Goal: Task Accomplishment & Management: Use online tool/utility

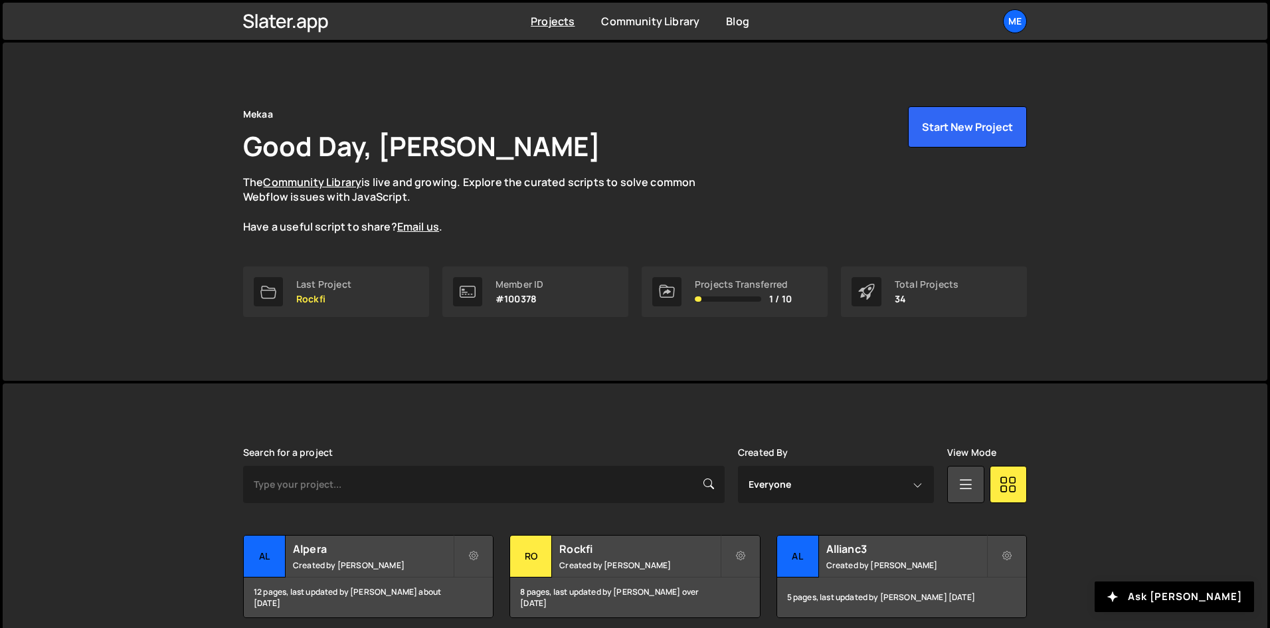
click at [1003, 98] on div "Mekaa Good Day, [PERSON_NAME] The Community Library is live and growing. Explor…" at bounding box center [634, 211] width 823 height 338
click at [979, 119] on button "Start New Project" at bounding box center [967, 126] width 119 height 41
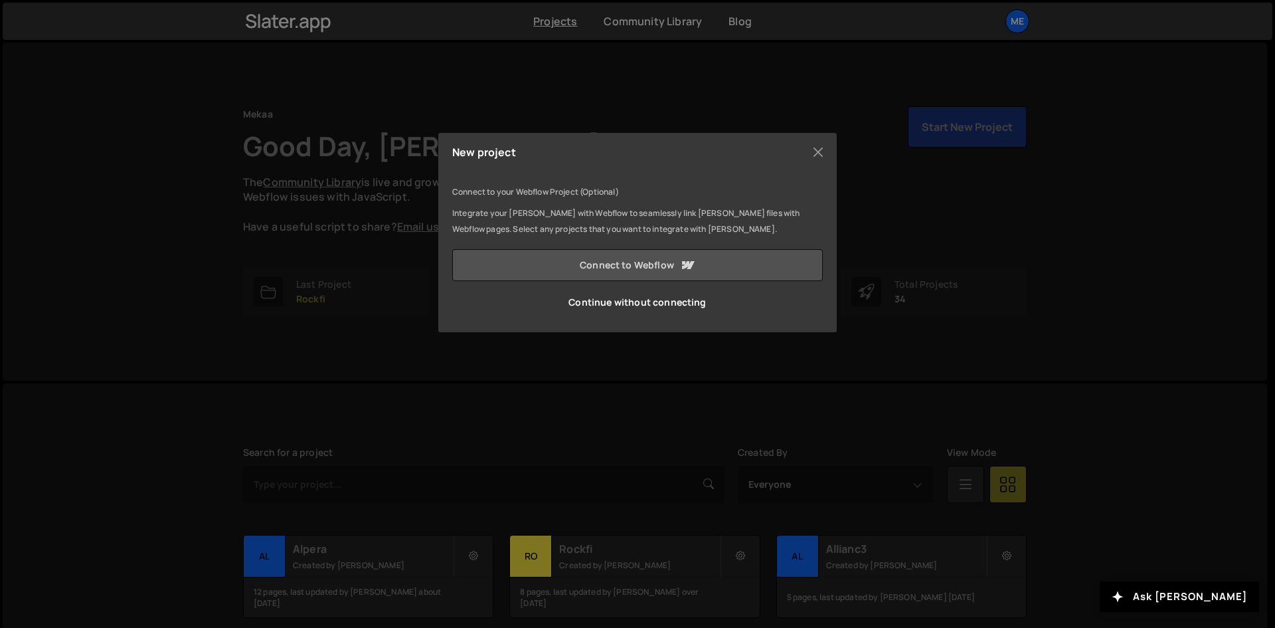
click at [649, 262] on link "Connect to Webflow" at bounding box center [637, 265] width 371 height 32
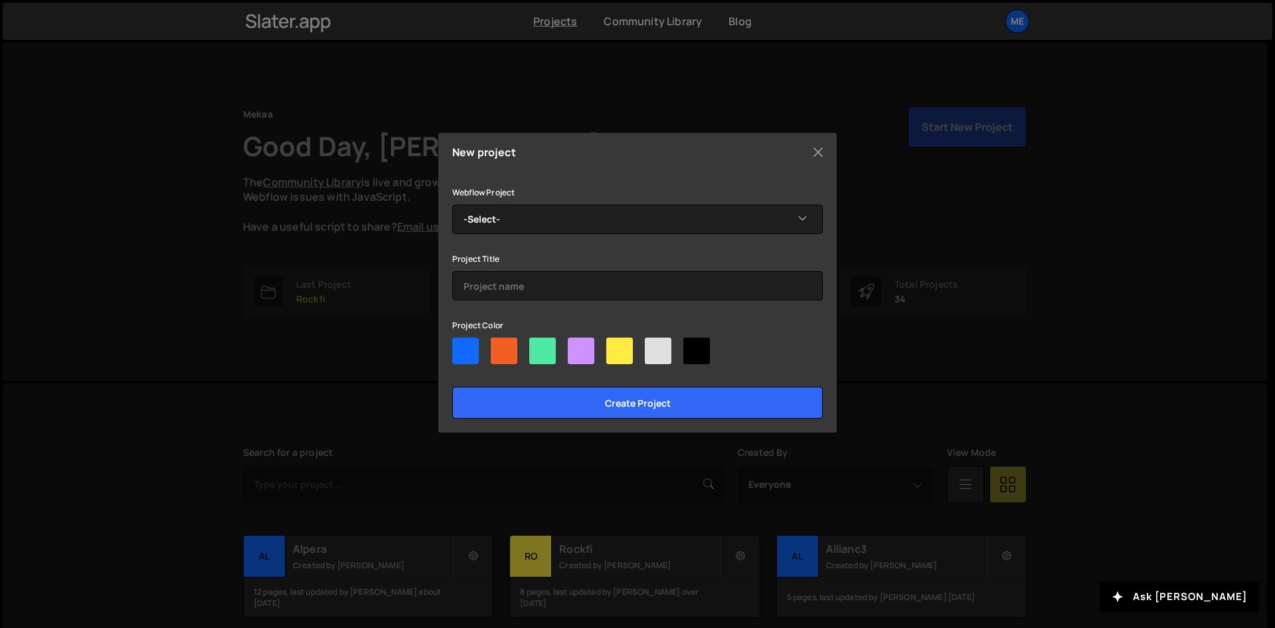
click at [628, 359] on div at bounding box center [619, 350] width 27 height 27
click at [615, 346] on input"] "radio" at bounding box center [610, 341] width 9 height 9
radio input"] "true"
click at [503, 353] on div at bounding box center [504, 350] width 27 height 27
click at [499, 346] on input"] "radio" at bounding box center [495, 341] width 9 height 9
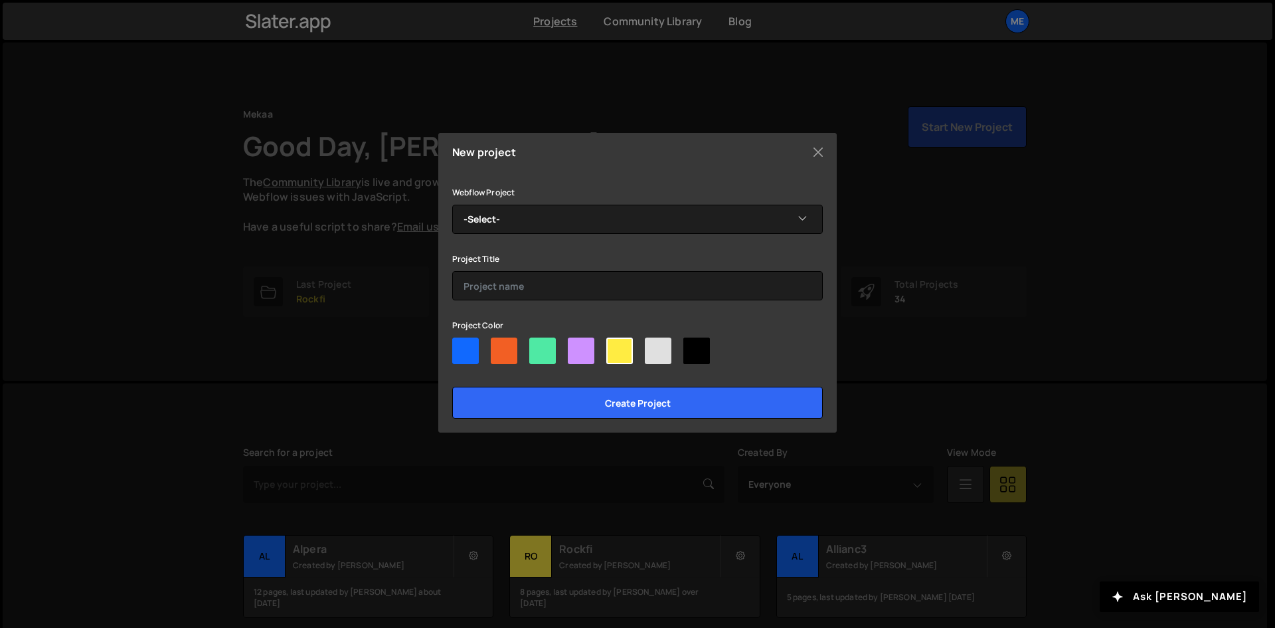
radio input"] "true"
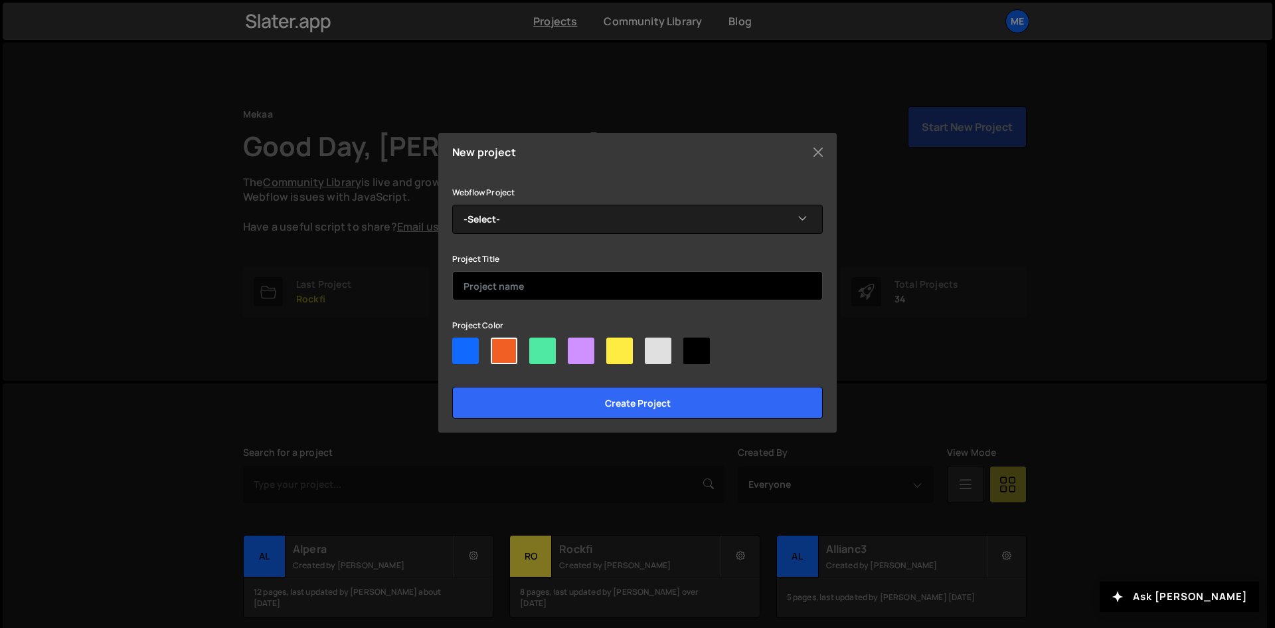
click at [520, 292] on input "text" at bounding box center [637, 285] width 371 height 29
type input "Personal Figure"
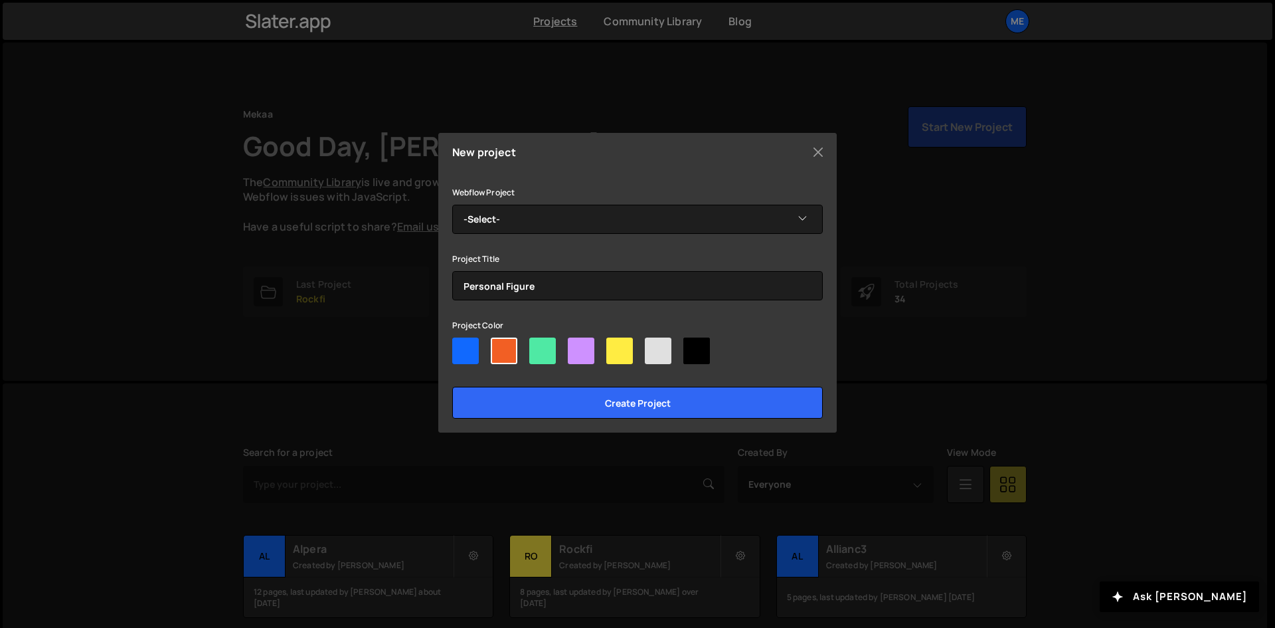
click at [600, 239] on div "Webflow Project -Select- Personal Figure Project Title Personal Figure Project …" at bounding box center [637, 301] width 371 height 234
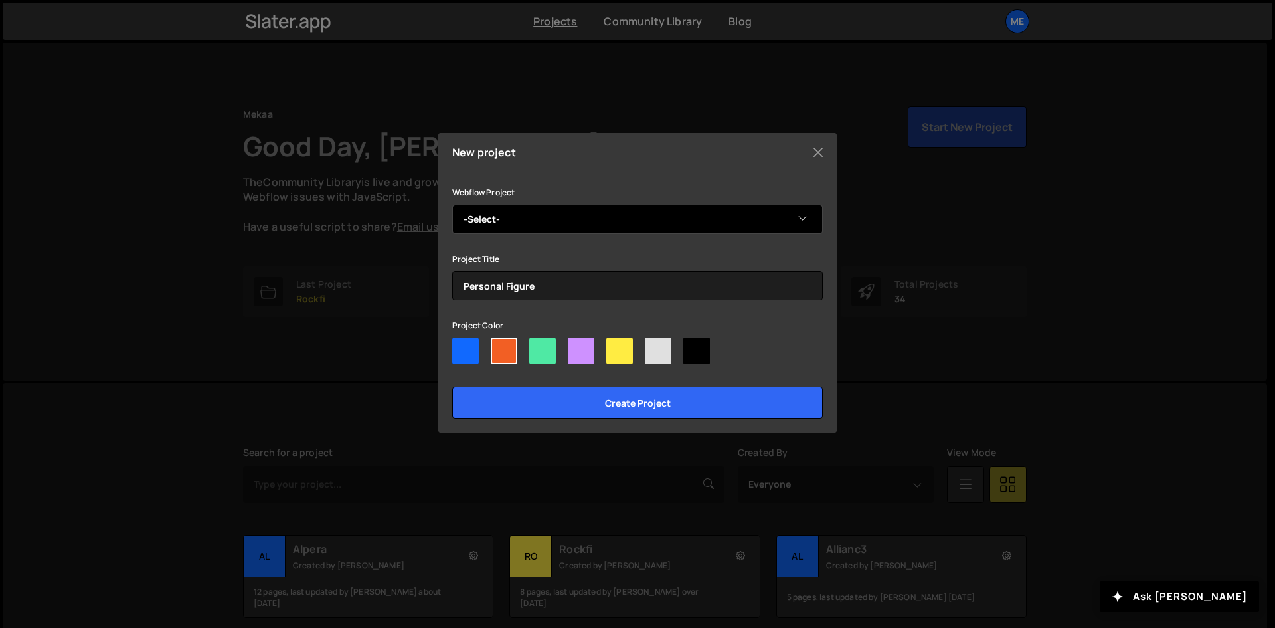
click at [576, 230] on select "-Select- Personal Figure" at bounding box center [637, 219] width 371 height 29
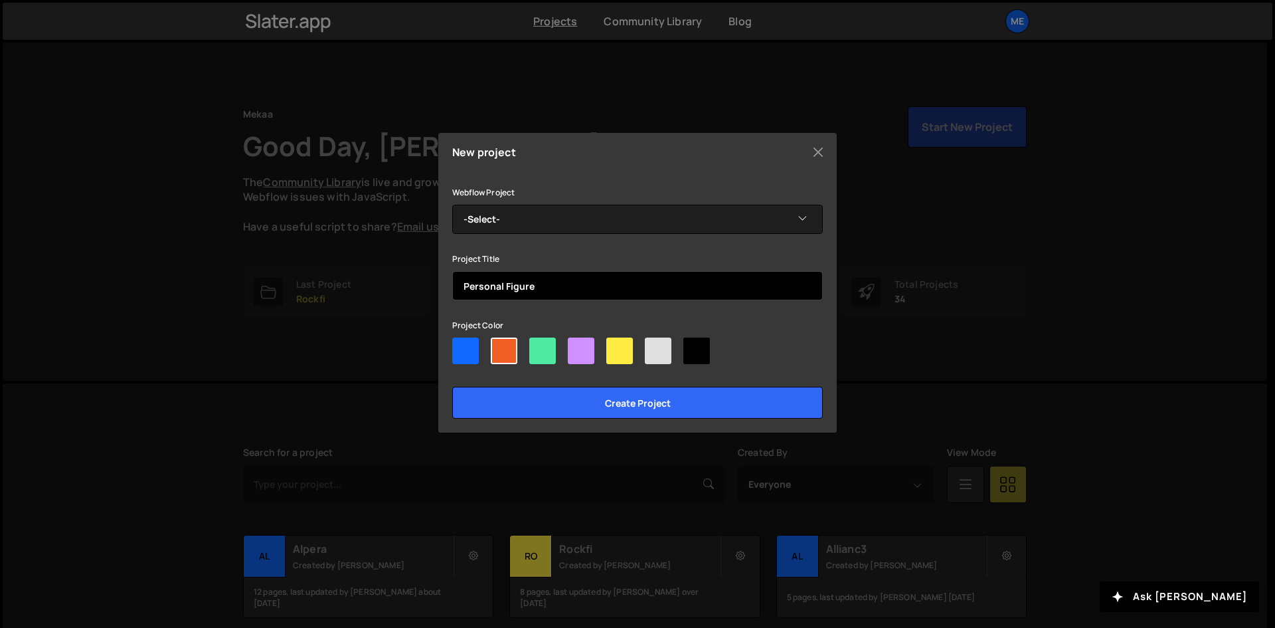
click at [550, 274] on input "Personal Figure" at bounding box center [637, 285] width 371 height 29
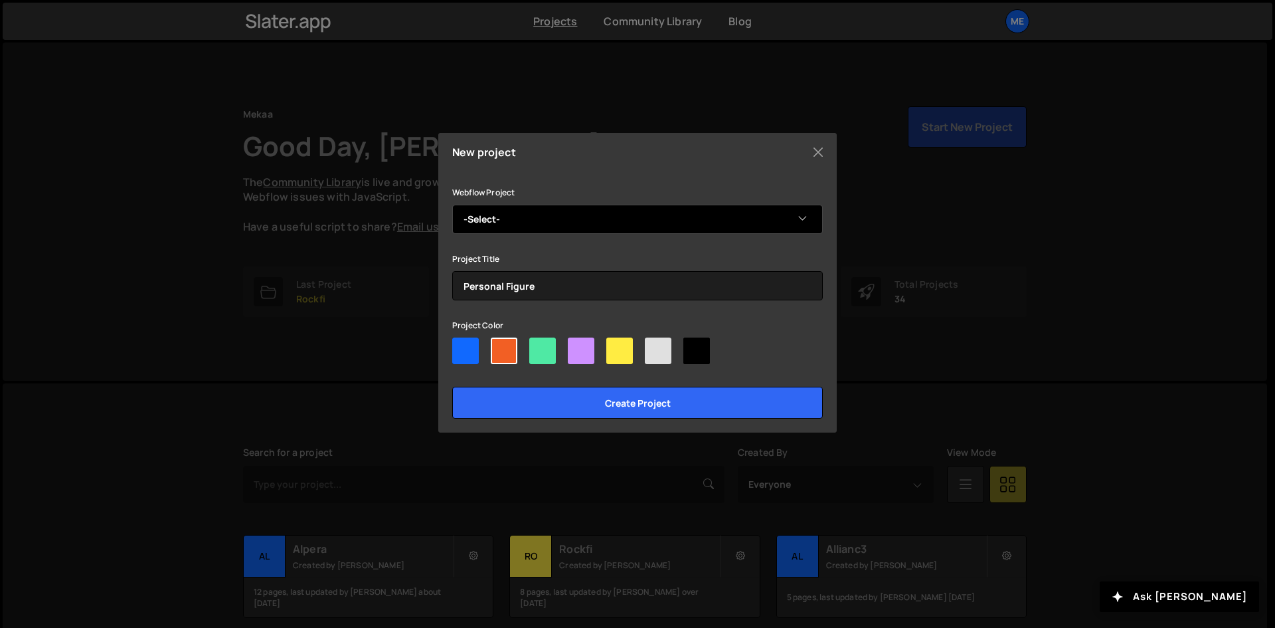
click at [549, 226] on select "-Select- Personal Figure" at bounding box center [637, 219] width 371 height 29
select select "68c9bae832346f8456c7dd8b"
click at [452, 205] on select "-Select- Personal Figure" at bounding box center [637, 219] width 371 height 29
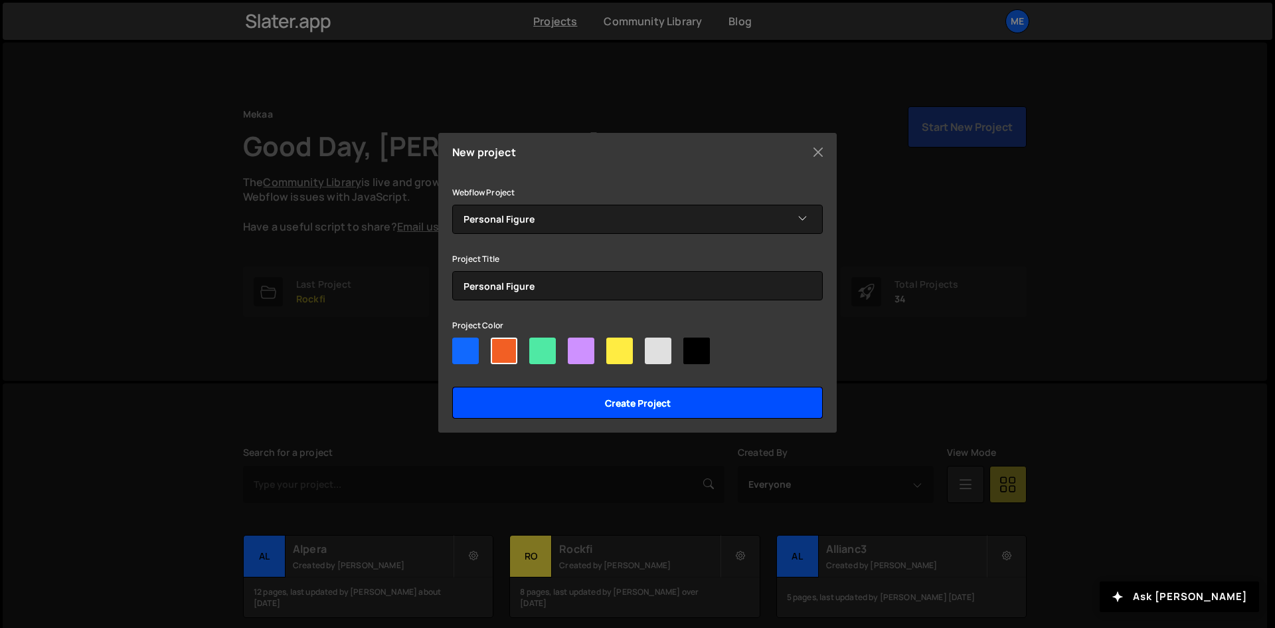
click at [610, 410] on input "Create project" at bounding box center [637, 402] width 371 height 32
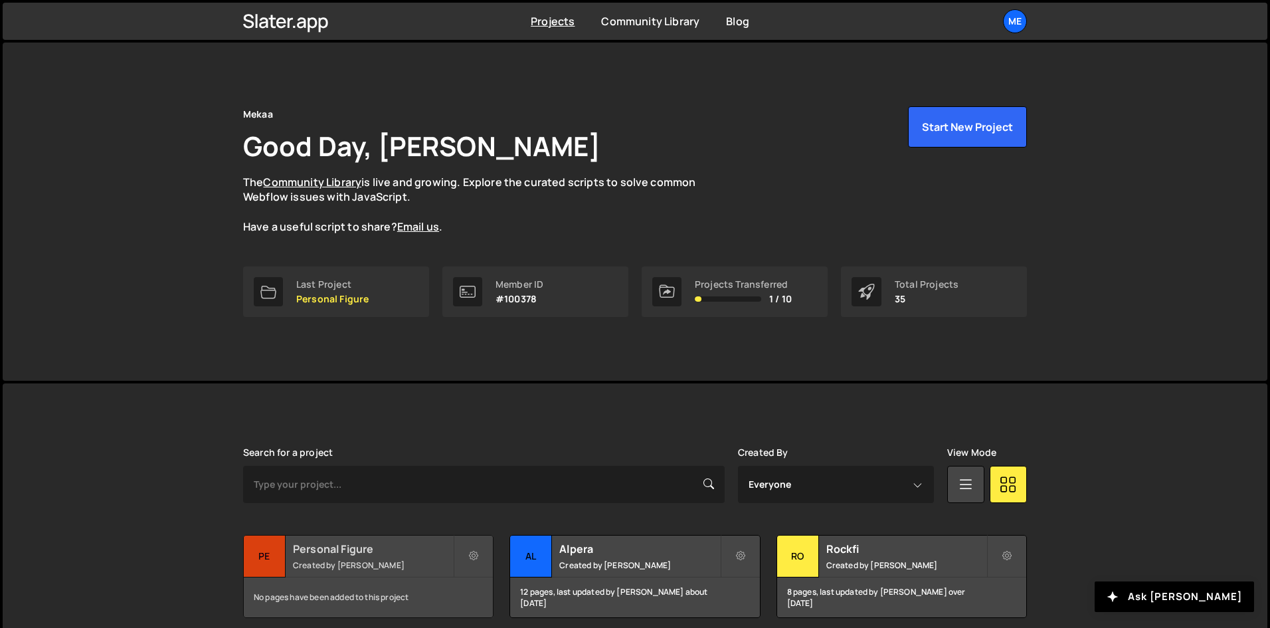
click at [468, 549] on button at bounding box center [474, 556] width 40 height 42
click at [420, 566] on small "Created by [PERSON_NAME]" at bounding box center [373, 564] width 160 height 11
click at [392, 552] on h2 "Personal Figure" at bounding box center [373, 548] width 160 height 15
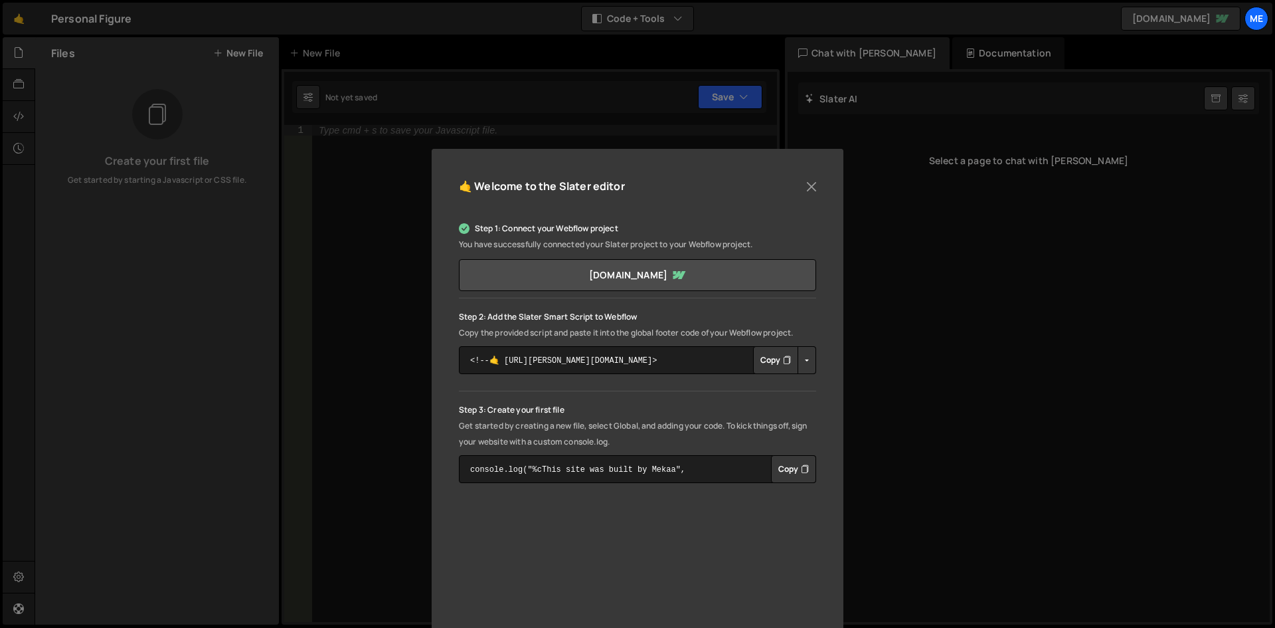
click at [785, 363] on icon "Button group with nested dropdown" at bounding box center [787, 359] width 8 height 13
click at [250, 169] on div "🤙 Welcome to the Slater editor Step 1: Connect your Webflow project You have su…" at bounding box center [637, 314] width 1275 height 628
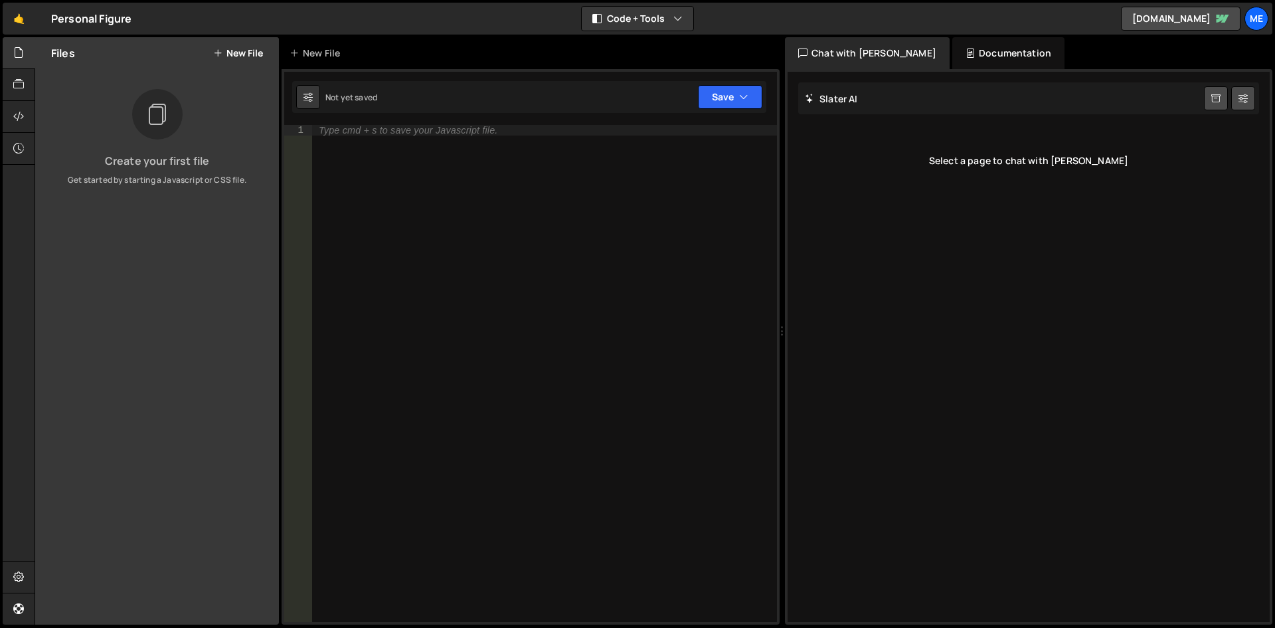
click at [402, 150] on div "Type cmd + s to save your Javascript file." at bounding box center [544, 384] width 465 height 518
paste textarea "});"
type textarea "});"
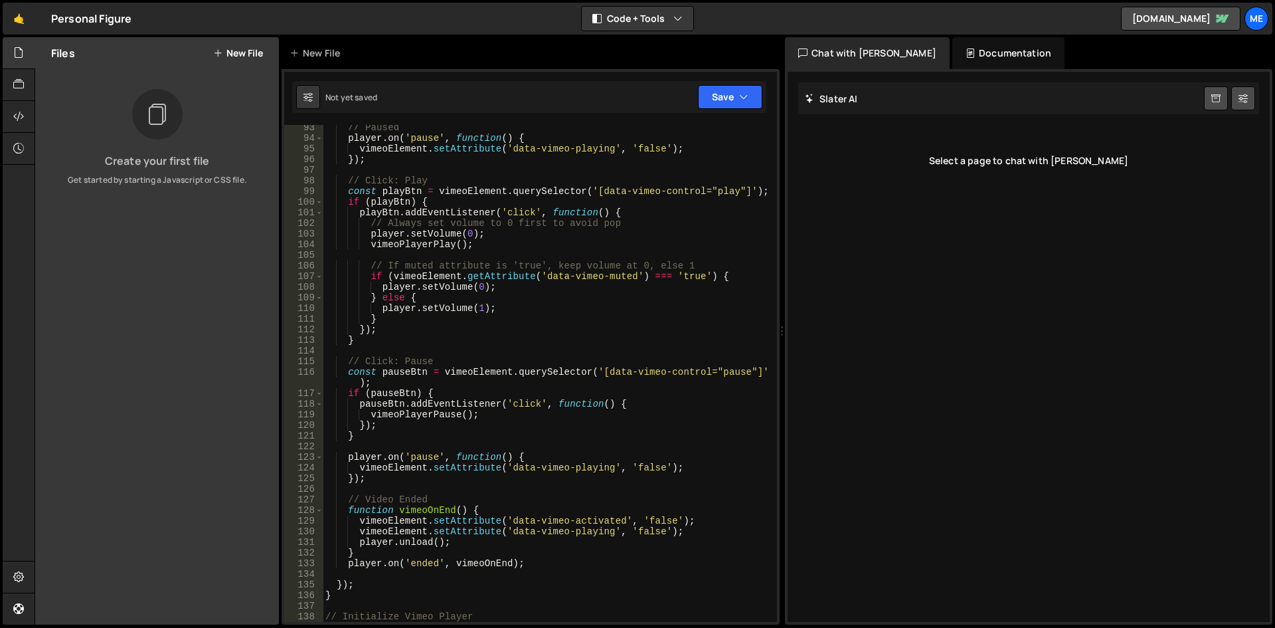
scroll to position [1012, 0]
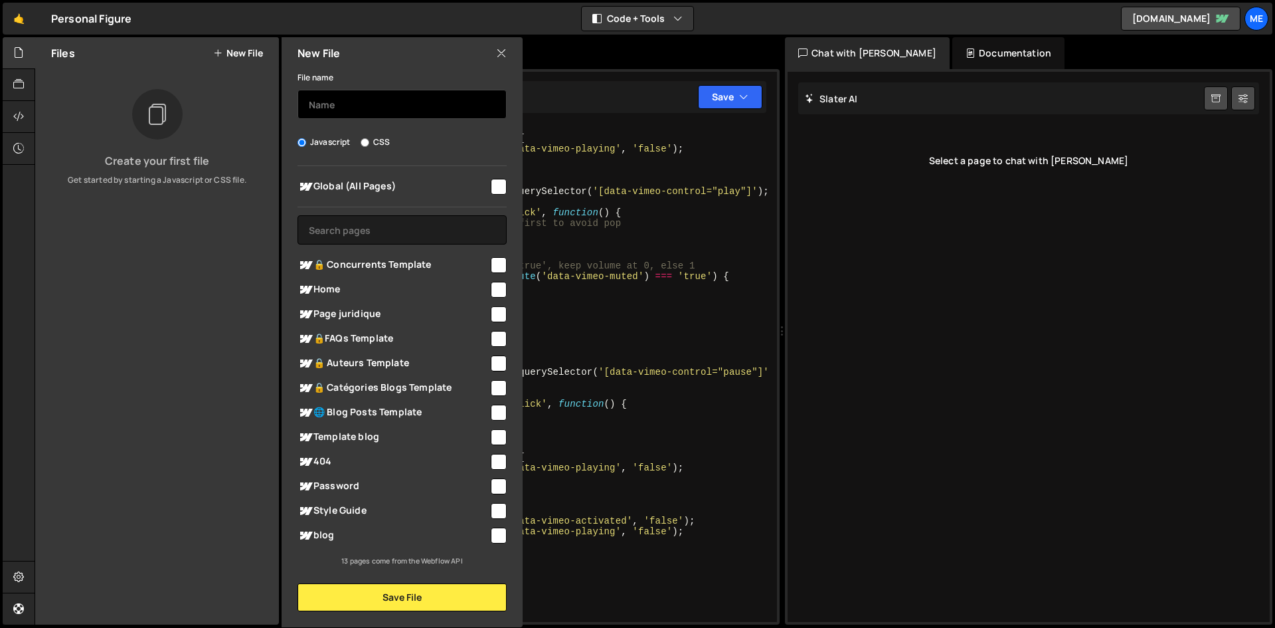
click at [395, 108] on input "text" at bounding box center [401, 104] width 209 height 29
type input "Osmo video"
click at [494, 197] on div "Global (All Pages)" at bounding box center [401, 186] width 209 height 25
click at [493, 185] on input "checkbox" at bounding box center [499, 187] width 16 height 16
checkbox input "true"
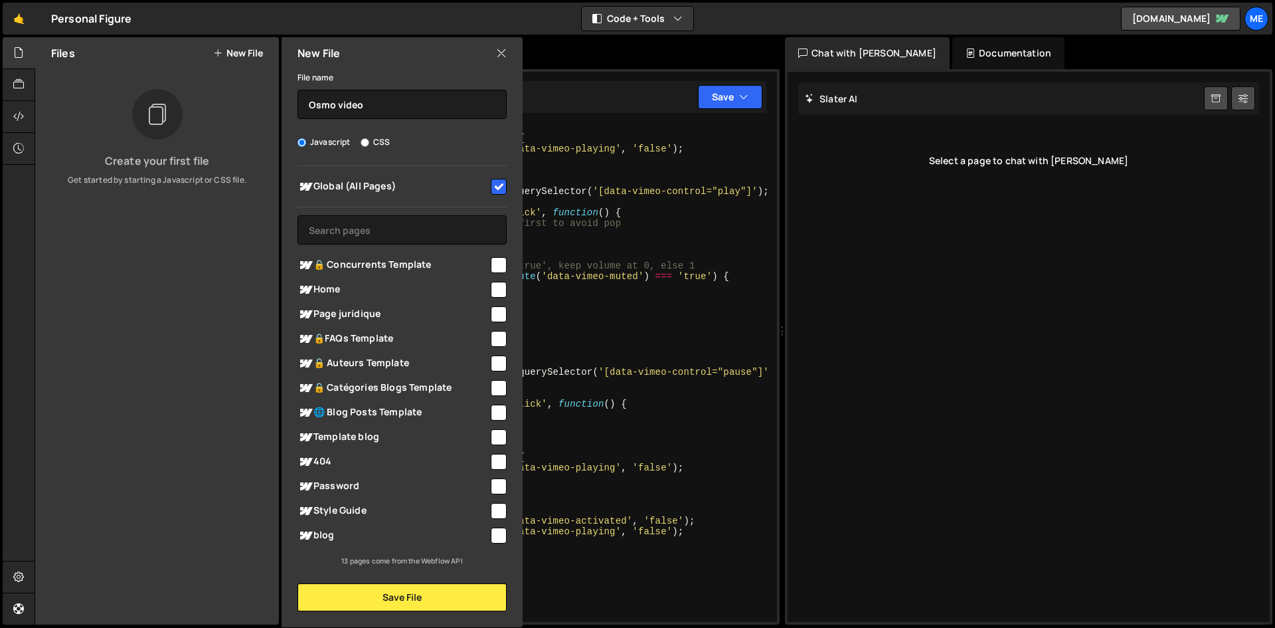
click at [449, 582] on div "File name Osmo video Javascript CSS Global (All Pages)" at bounding box center [402, 340] width 241 height 542
click at [441, 593] on button "Save File" at bounding box center [401, 597] width 209 height 28
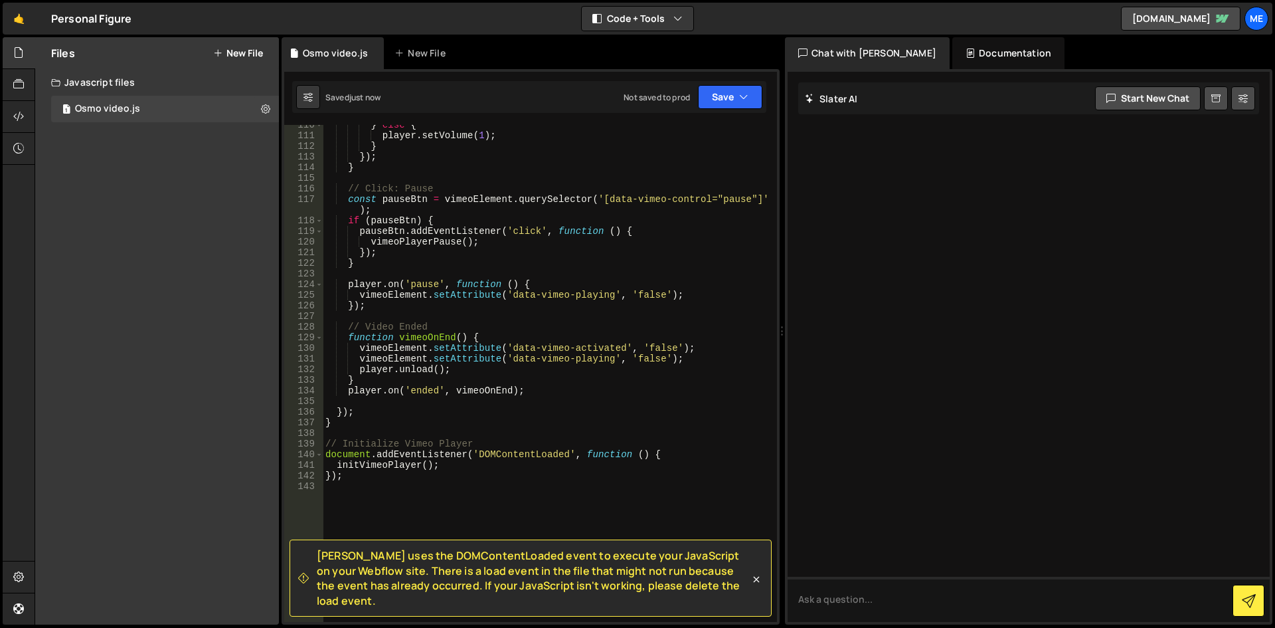
scroll to position [1235, 0]
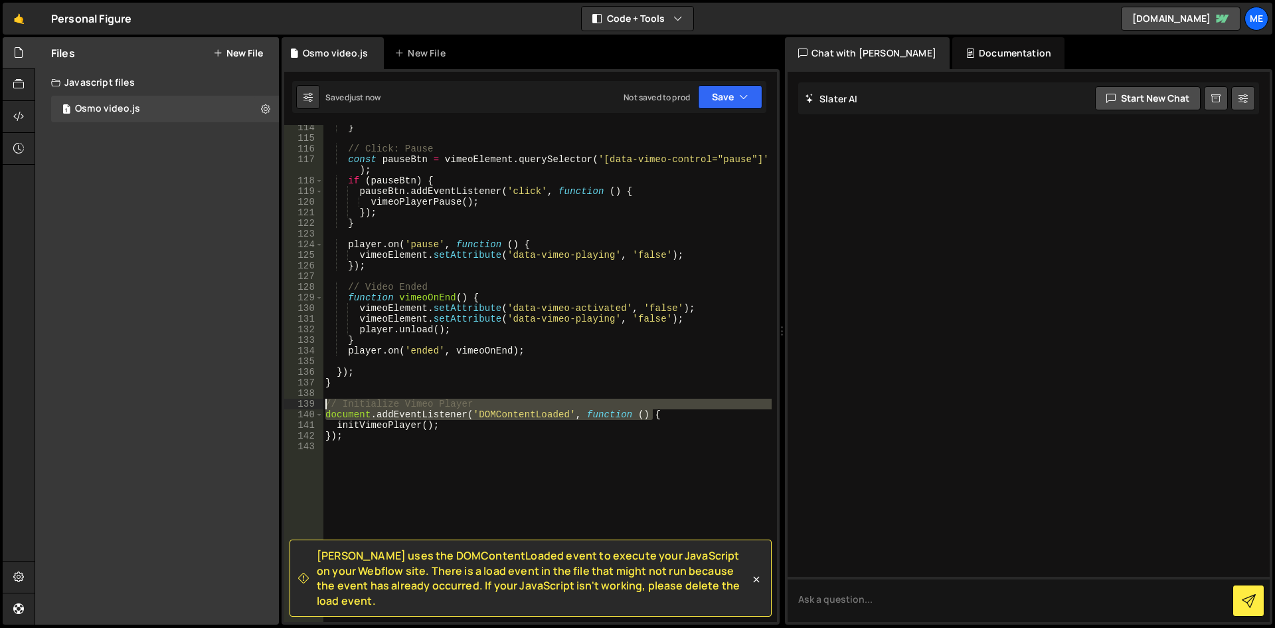
drag, startPoint x: 671, startPoint y: 411, endPoint x: 310, endPoint y: 400, distance: 360.8
click at [310, 400] on div "document.addEventListener('DOMContentLoaded', function () { 114 115 116 117 118…" at bounding box center [530, 373] width 493 height 497
type textarea "// Initialize Vimeo Player document.addEventListener('DOMContentLoaded', functi…"
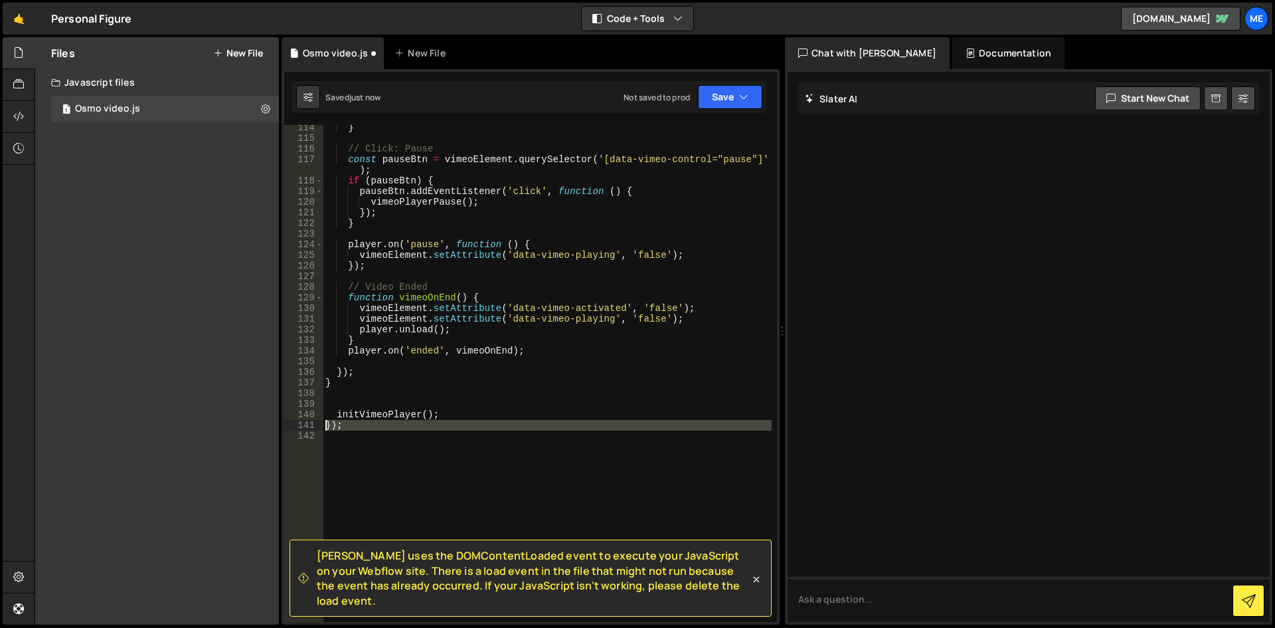
drag, startPoint x: 361, startPoint y: 433, endPoint x: 317, endPoint y: 426, distance: 45.0
click at [317, 426] on div "114 115 116 117 118 119 120 121 122 123 124 125 126 127 128 129 130 131 132 133…" at bounding box center [530, 373] width 493 height 497
type textarea "});"
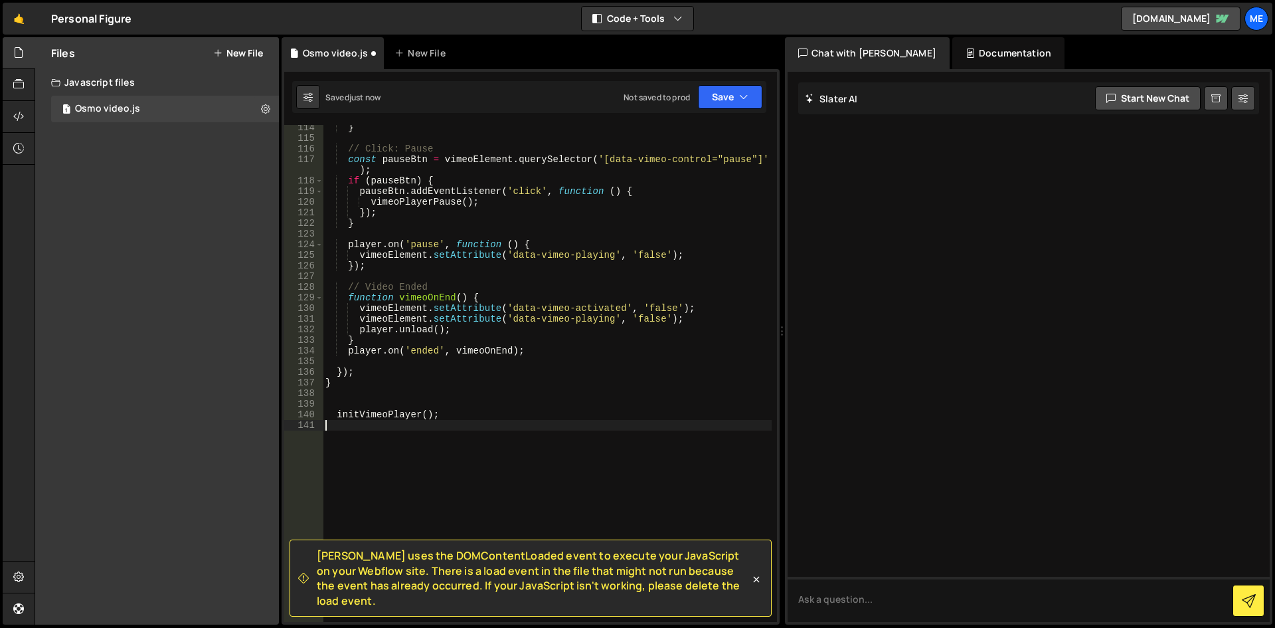
type textarea "initVimeoPlayer();"
